Goal: Navigation & Orientation: Find specific page/section

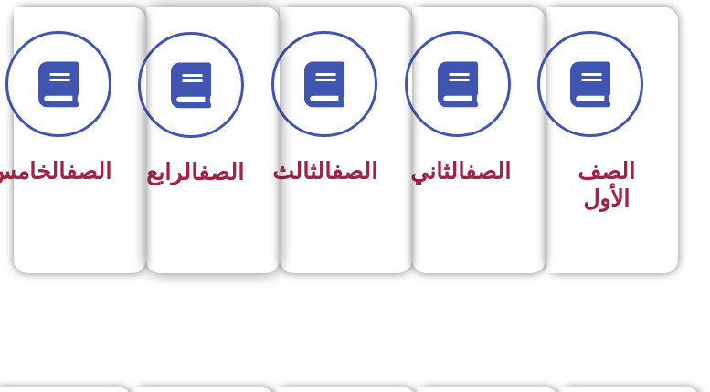
scroll to position [457, 0]
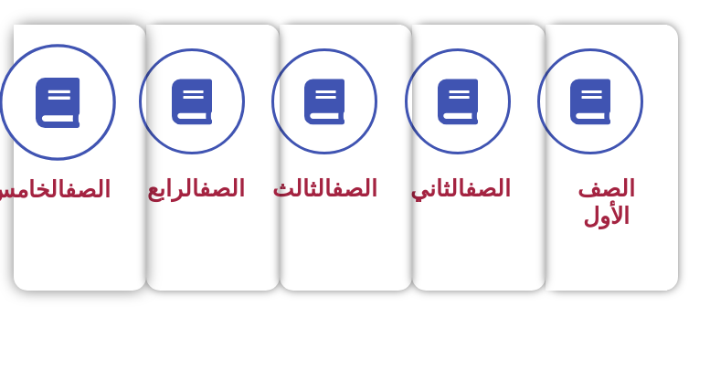
click at [65, 99] on icon at bounding box center [58, 103] width 50 height 50
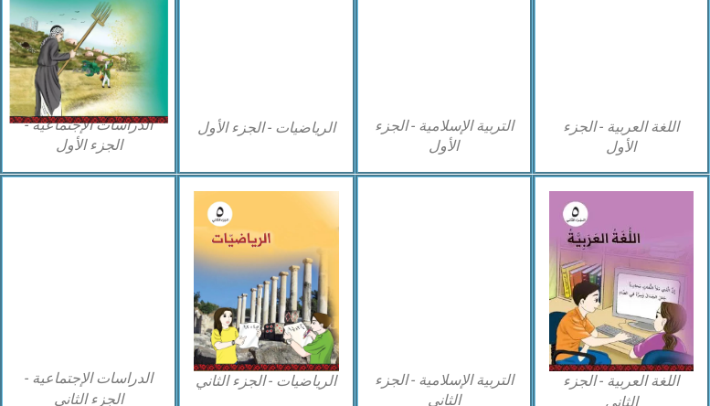
scroll to position [640, 0]
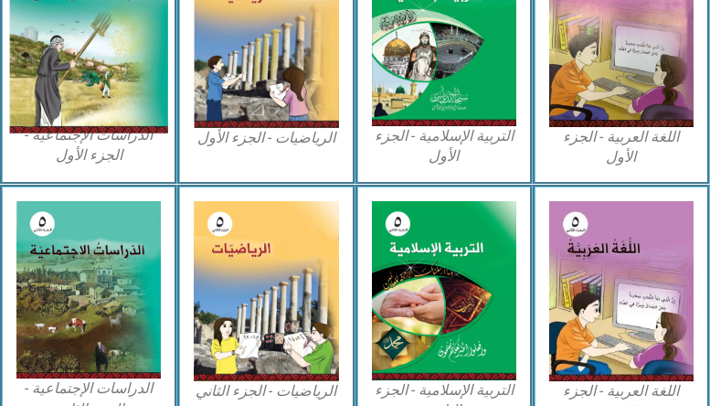
click at [95, 69] on img at bounding box center [88, 35] width 159 height 196
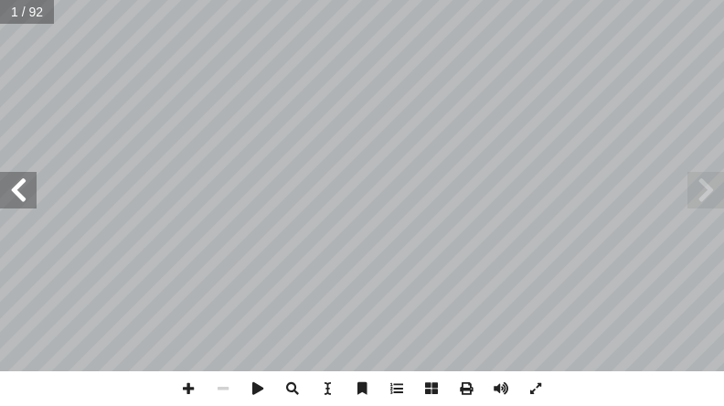
click at [17, 198] on span at bounding box center [18, 190] width 37 height 37
click at [16, 188] on span at bounding box center [18, 190] width 37 height 37
click at [16, 187] on span at bounding box center [18, 190] width 37 height 37
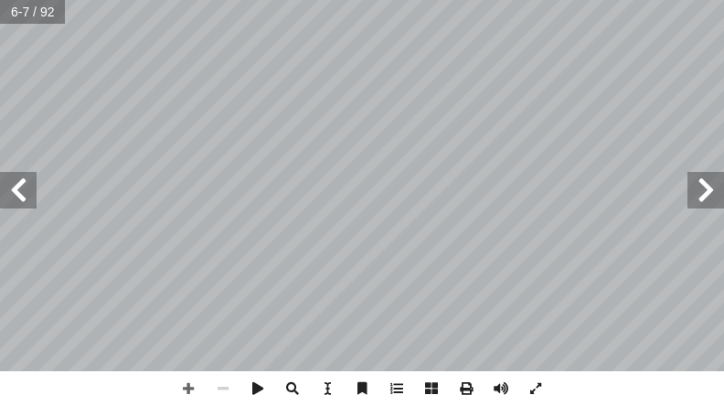
click at [16, 187] on span at bounding box center [18, 190] width 37 height 37
click at [16, 184] on span at bounding box center [18, 190] width 37 height 37
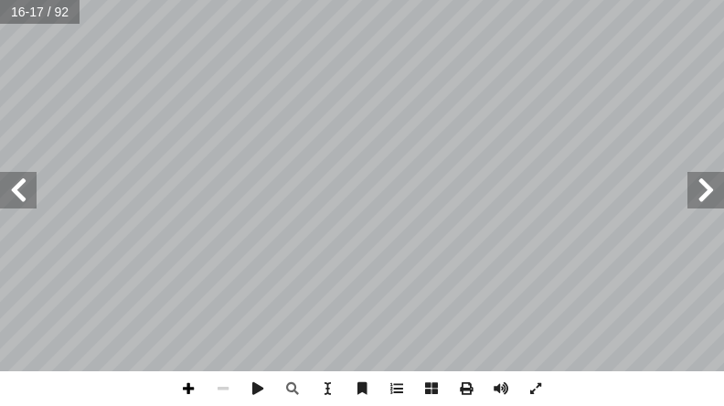
click at [186, 397] on span at bounding box center [188, 388] width 35 height 35
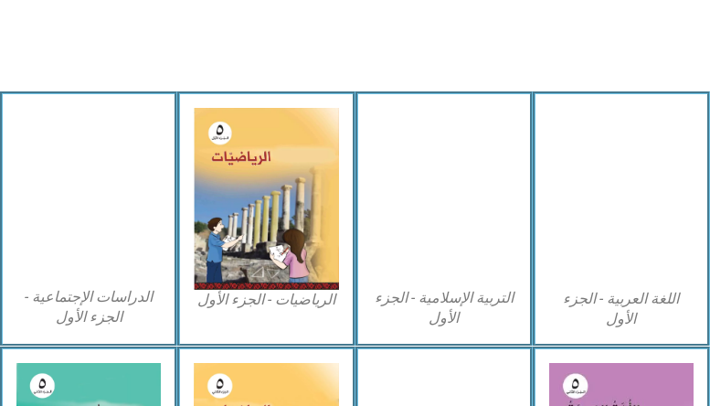
scroll to position [456, 0]
